Goal: Information Seeking & Learning: Find specific fact

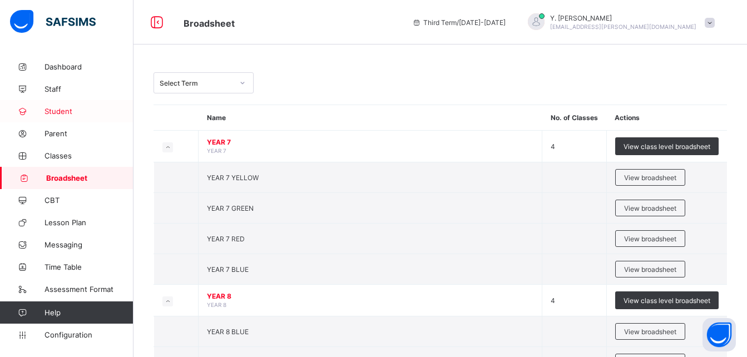
click at [68, 113] on span "Student" at bounding box center [88, 111] width 89 height 9
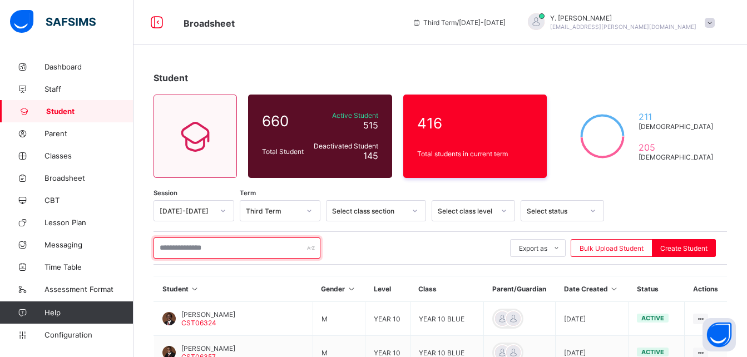
click at [231, 241] on input "text" at bounding box center [236, 247] width 167 height 21
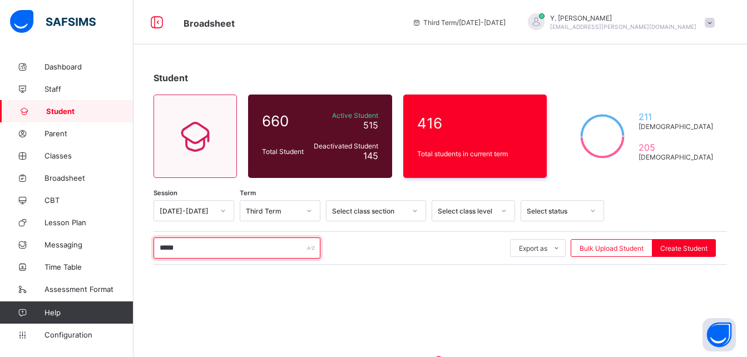
type input "******"
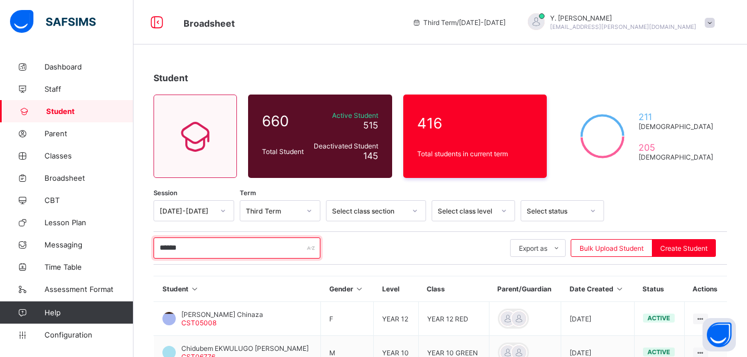
scroll to position [113, 0]
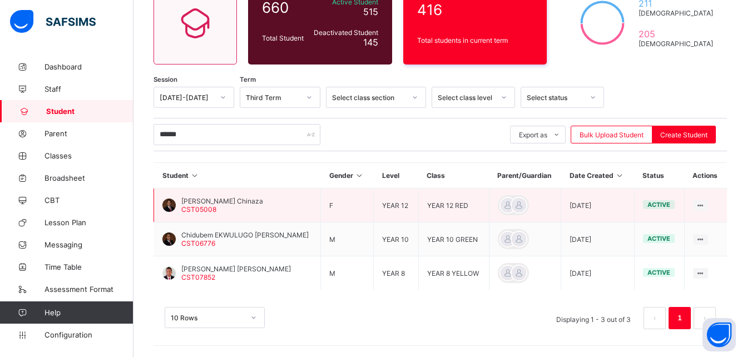
click at [208, 205] on span "CST05008" at bounding box center [198, 209] width 35 height 8
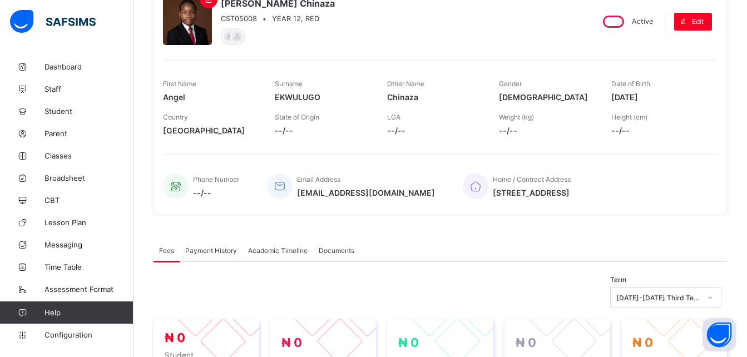
drag, startPoint x: 697, startPoint y: 194, endPoint x: 493, endPoint y: 203, distance: 203.7
click at [493, 203] on div "Home / Contract Address [STREET_ADDRESS]" at bounding box center [584, 186] width 243 height 37
copy span "[STREET_ADDRESS]"
click at [73, 117] on link "Student" at bounding box center [66, 111] width 133 height 22
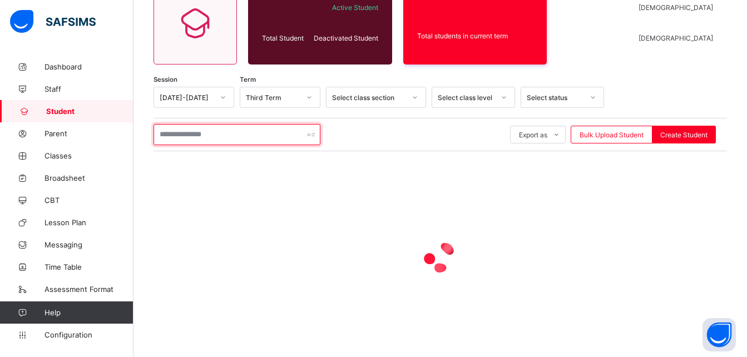
click at [248, 140] on input "text" at bounding box center [236, 134] width 167 height 21
type input "*****"
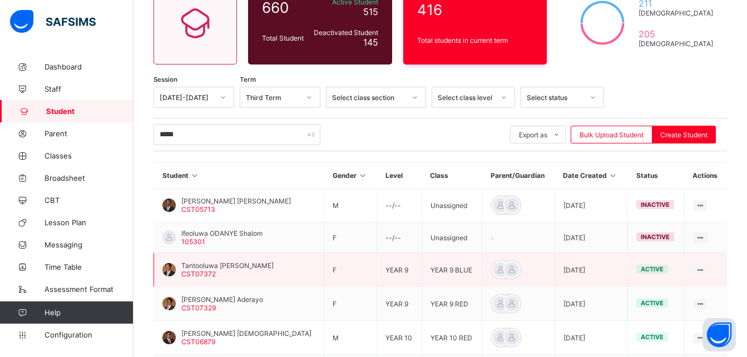
click at [259, 269] on span "Tantooluwa [PERSON_NAME]" at bounding box center [227, 265] width 92 height 8
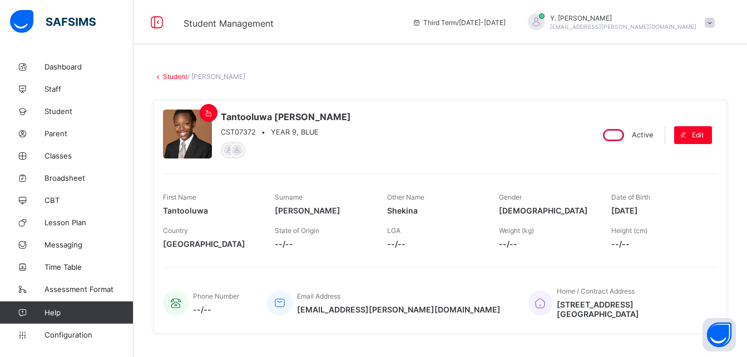
drag, startPoint x: 654, startPoint y: 305, endPoint x: 516, endPoint y: 299, distance: 138.0
click at [528, 299] on div "Home / Contract Address [STREET_ADDRESS]" at bounding box center [617, 302] width 178 height 43
copy div "[STREET_ADDRESS] [GEOGRAPHIC_DATA]"
click at [158, 15] on icon at bounding box center [156, 22] width 19 height 16
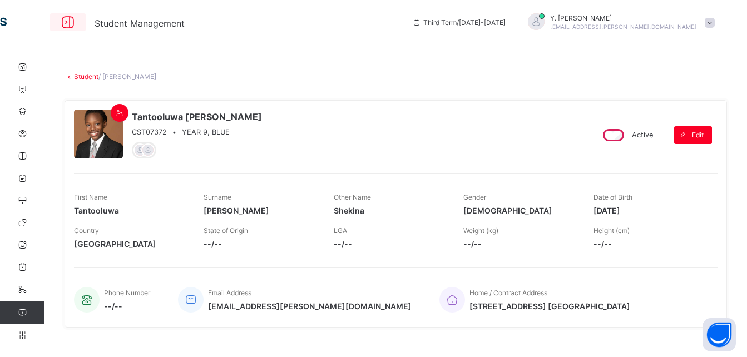
click at [69, 22] on icon at bounding box center [67, 22] width 19 height 16
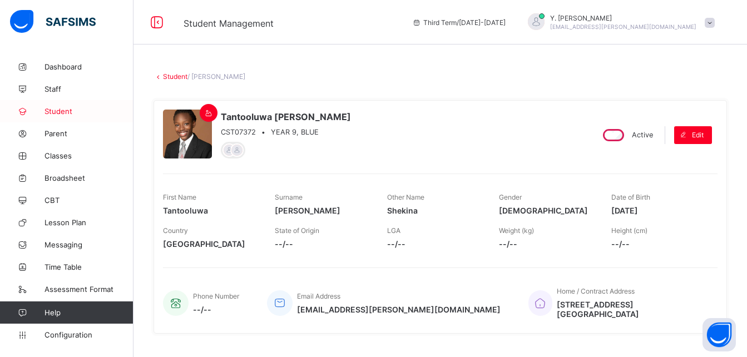
click at [67, 113] on span "Student" at bounding box center [88, 111] width 89 height 9
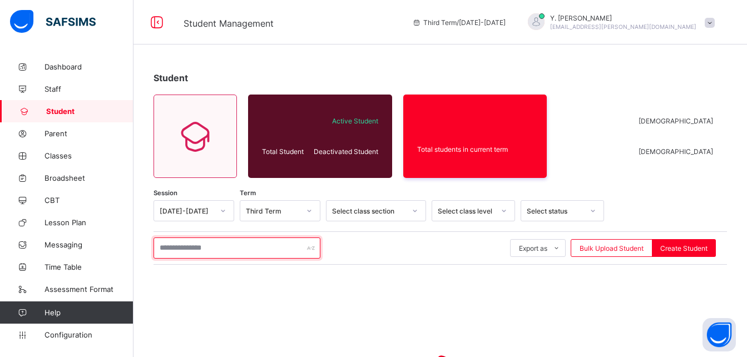
click at [220, 249] on input "text" at bounding box center [236, 247] width 167 height 21
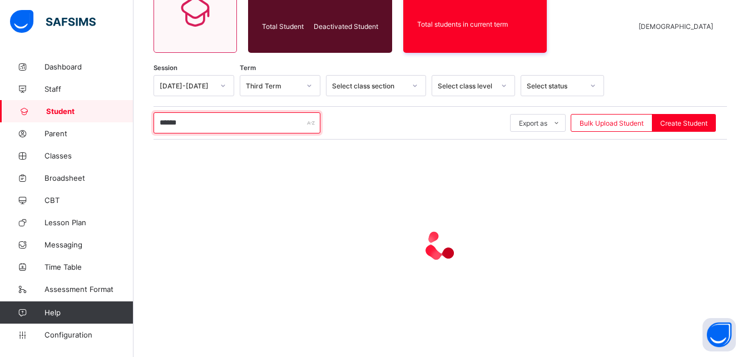
scroll to position [126, 0]
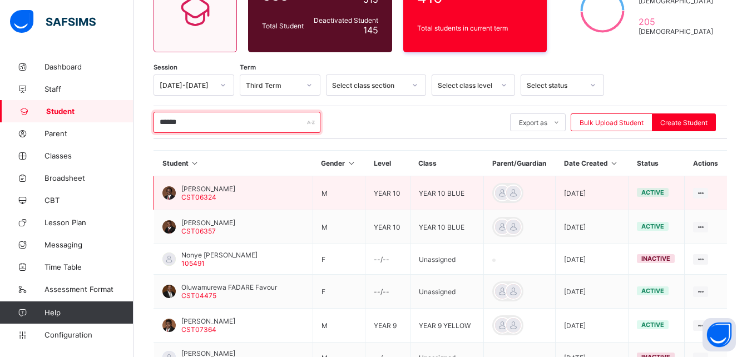
type input "******"
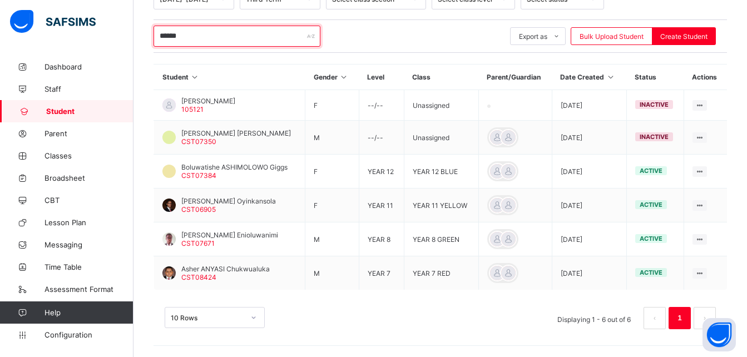
scroll to position [212, 0]
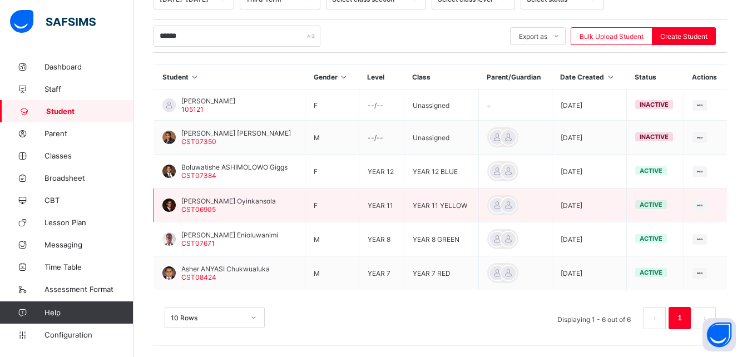
click at [247, 203] on span "[PERSON_NAME] Oyinkansola" at bounding box center [228, 201] width 95 height 8
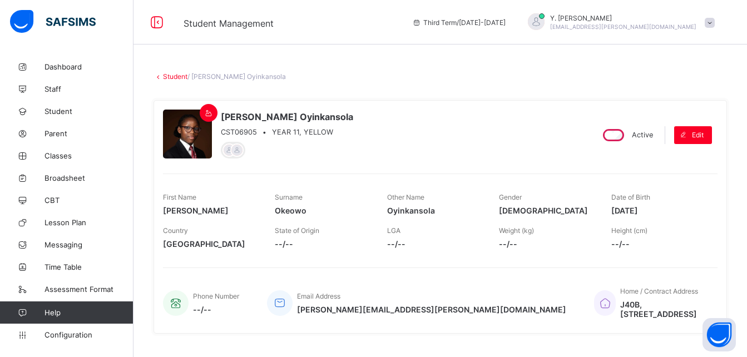
drag, startPoint x: 642, startPoint y: 310, endPoint x: 634, endPoint y: 310, distance: 7.2
click at [634, 310] on div "Home / Contract Address [STREET_ADDRESS]" at bounding box center [650, 302] width 112 height 43
drag, startPoint x: 634, startPoint y: 310, endPoint x: 492, endPoint y: 317, distance: 142.5
click at [594, 317] on div "Home / Contract Address [STREET_ADDRESS]" at bounding box center [650, 302] width 112 height 43
click at [654, 306] on div "Home / Contract Address [STREET_ADDRESS]" at bounding box center [650, 302] width 112 height 43
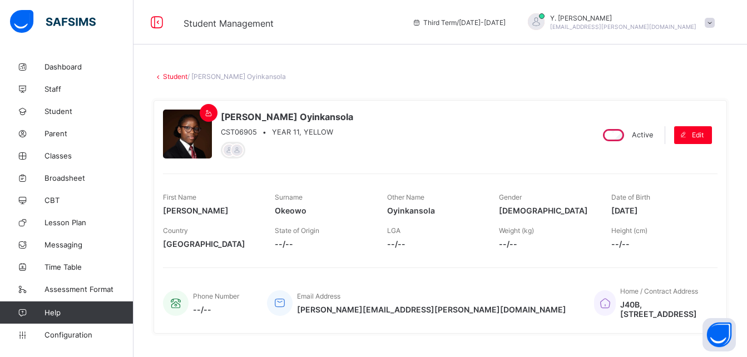
click at [617, 332] on div "[PERSON_NAME] CST06905 • YEAR 11, YELLOW Active Edit First Name [PERSON_NAME] S…" at bounding box center [439, 217] width 573 height 250
drag, startPoint x: 632, startPoint y: 300, endPoint x: 629, endPoint y: 311, distance: 12.0
click at [629, 311] on div "Home / Contract Address [STREET_ADDRESS]" at bounding box center [650, 302] width 112 height 43
copy div "J40B, [STREET_ADDRESS]"
click at [62, 112] on span "Student" at bounding box center [88, 111] width 89 height 9
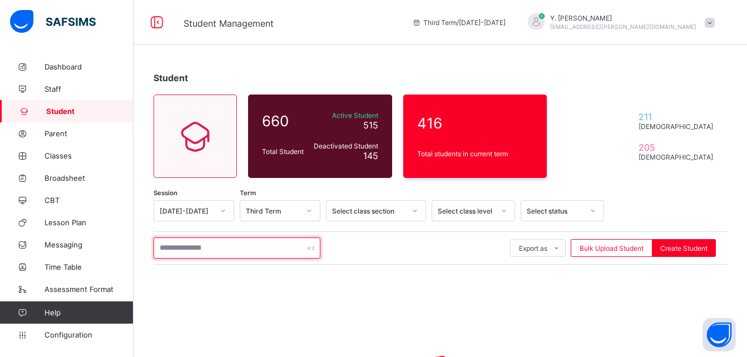
click at [254, 256] on input "text" at bounding box center [236, 247] width 167 height 21
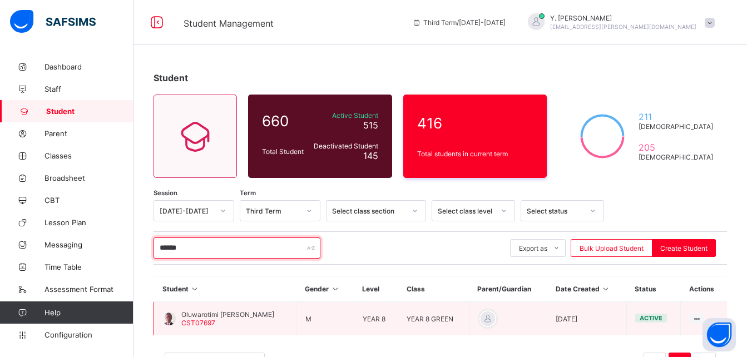
type input "******"
click at [241, 317] on span "Oluwarotimi [PERSON_NAME]" at bounding box center [227, 314] width 93 height 8
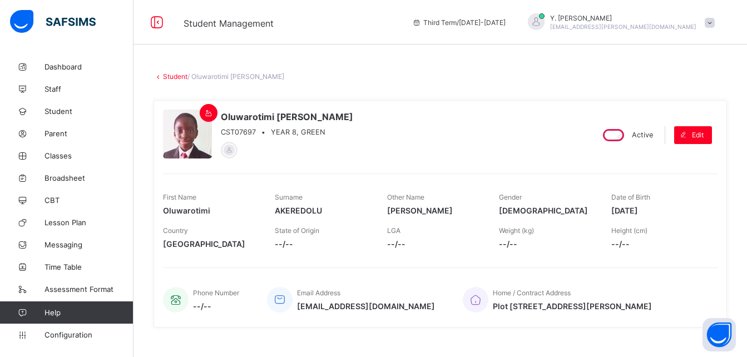
drag, startPoint x: 566, startPoint y: 313, endPoint x: 513, endPoint y: 307, distance: 54.3
click at [513, 307] on div "Home / Contract Address [STREET_ADDRESS][PERSON_NAME]" at bounding box center [584, 299] width 243 height 37
copy span "Plot [STREET_ADDRESS][PERSON_NAME]"
click at [72, 112] on span "Student" at bounding box center [88, 111] width 89 height 9
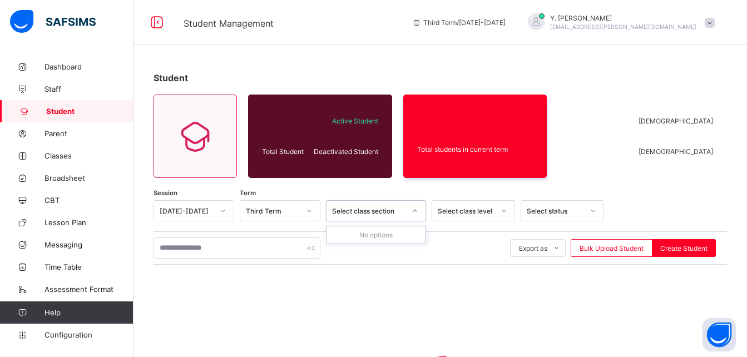
click at [391, 215] on div "Select class section" at bounding box center [365, 211] width 78 height 16
click at [454, 221] on div "Select class level" at bounding box center [472, 210] width 83 height 21
click at [559, 211] on div "Select status" at bounding box center [554, 211] width 57 height 8
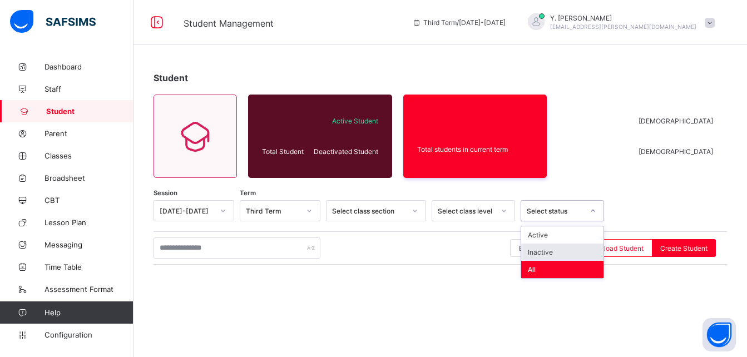
click at [476, 258] on div "Export as Pdf Report Excel Report Excel Report (LMS) Bulk Upload Student Create…" at bounding box center [439, 247] width 573 height 33
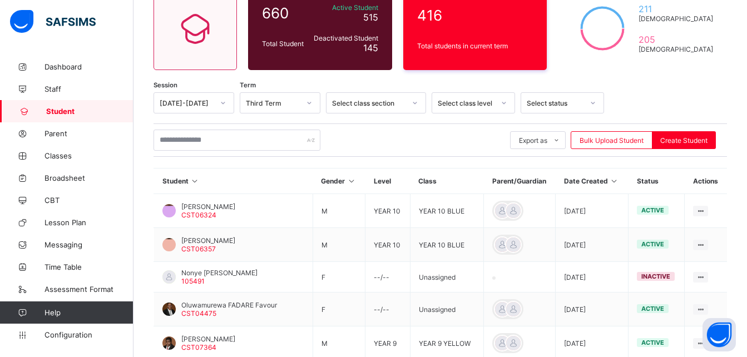
scroll to position [108, 0]
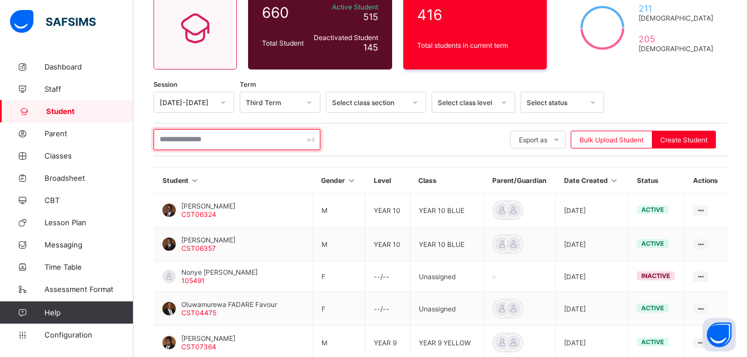
click at [232, 144] on input "text" at bounding box center [236, 139] width 167 height 21
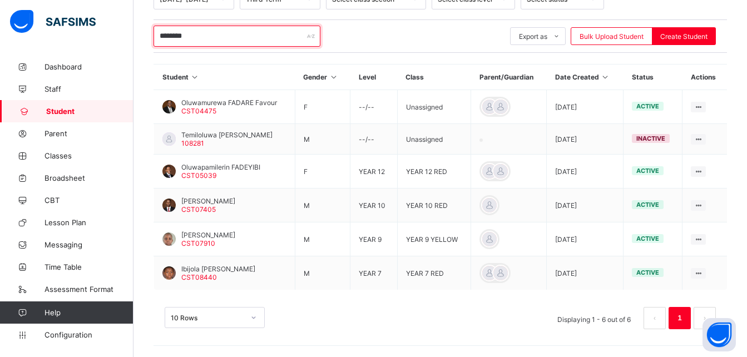
scroll to position [212, 0]
drag, startPoint x: 229, startPoint y: 134, endPoint x: 259, endPoint y: 34, distance: 103.8
click at [259, 34] on input "********" at bounding box center [236, 36] width 167 height 21
type input "*********"
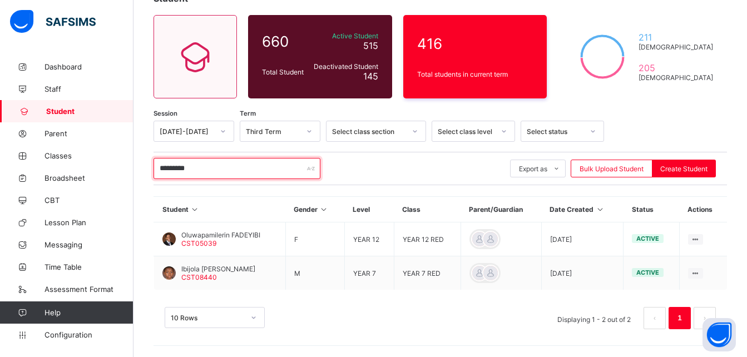
scroll to position [79, 0]
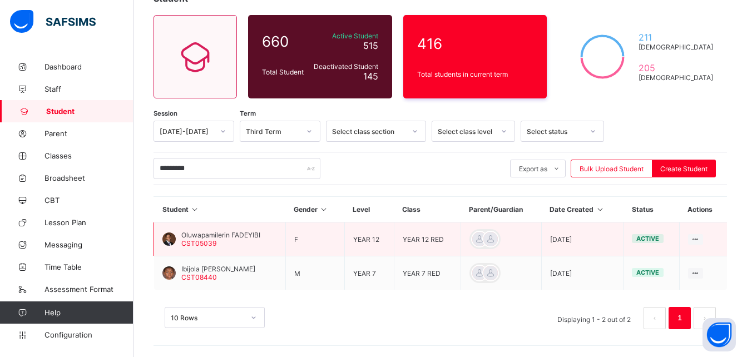
click at [230, 233] on span "Oluwapamilerin FADEYIBI" at bounding box center [220, 235] width 79 height 8
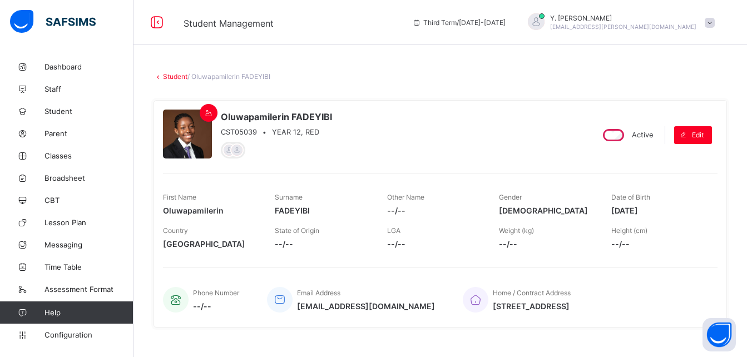
drag, startPoint x: 695, startPoint y: 304, endPoint x: 522, endPoint y: 309, distance: 173.0
click at [522, 309] on div "Home / Contract Address [STREET_ADDRESS]" at bounding box center [584, 299] width 243 height 37
copy span "[STREET_ADDRESS]"
